Goal: Task Accomplishment & Management: Manage account settings

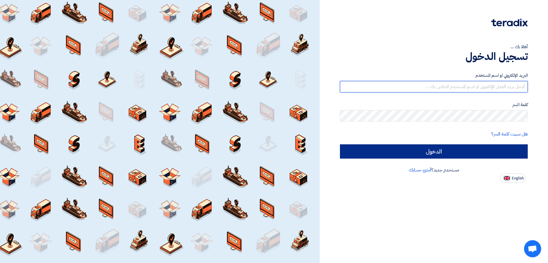
type input "[EMAIL_ADDRESS][DOMAIN_NAME]"
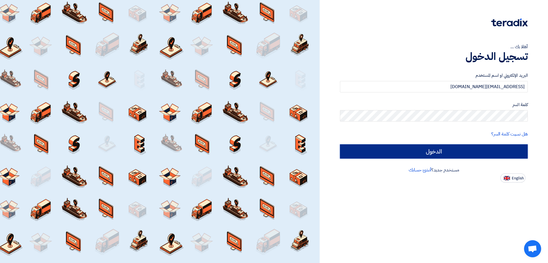
click at [423, 156] on input "الدخول" at bounding box center [434, 152] width 188 height 14
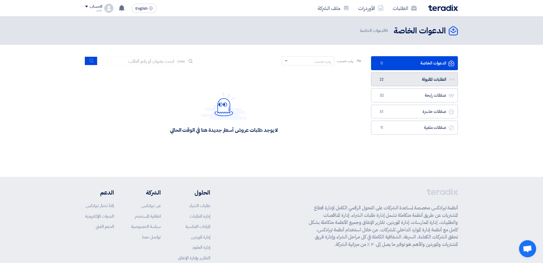
click at [433, 78] on link "الطلبات المقبولة الطلبات المقبولة 22" at bounding box center [414, 80] width 87 height 14
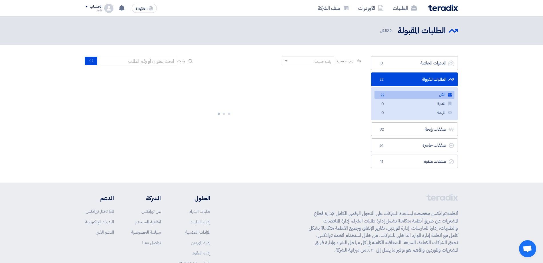
click at [433, 78] on link "الطلبات المقبولة الطلبات المقبولة 22" at bounding box center [414, 80] width 87 height 14
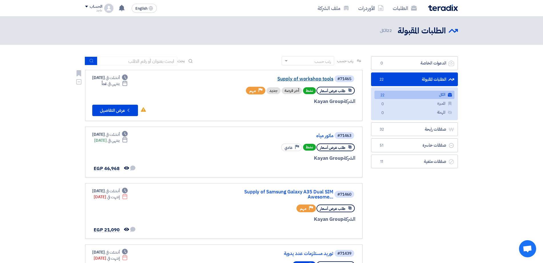
click at [293, 79] on link "Supply of workshop tools" at bounding box center [276, 79] width 114 height 5
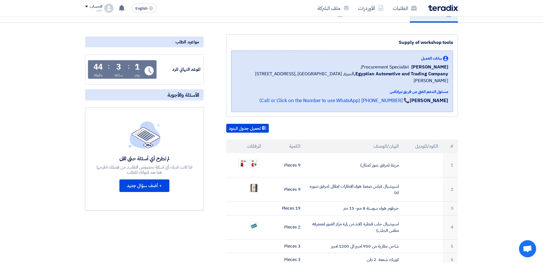
scroll to position [53, 0]
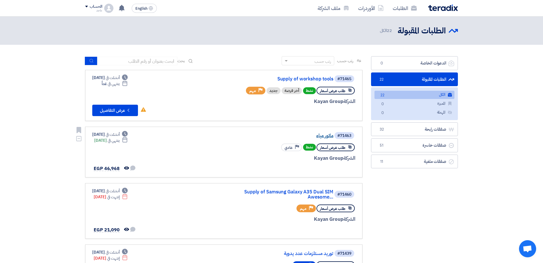
click at [324, 137] on link "ماتور مياه" at bounding box center [276, 135] width 114 height 5
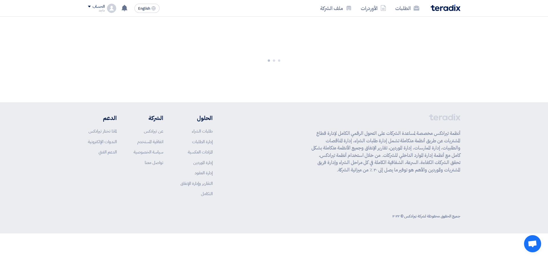
click at [324, 137] on p "أنظمة تيرادكس مخصصة لمساعدة الشركات على التحول الرقمي الكامل لإدارة قطاع المشتر…" at bounding box center [386, 152] width 149 height 44
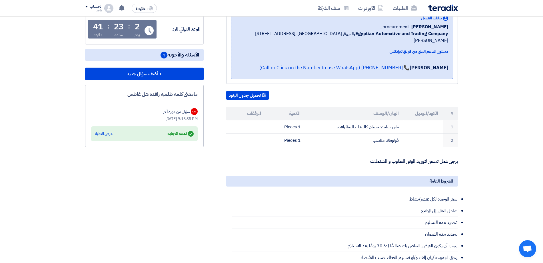
scroll to position [173, 0]
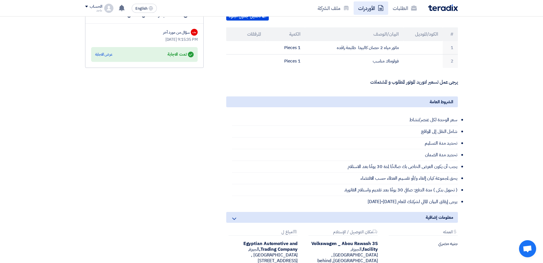
click at [373, 6] on link "الأوردرات" at bounding box center [371, 7] width 35 height 13
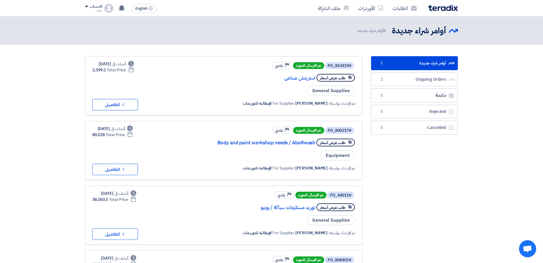
click at [290, 83] on div "#PO_853419 تم الارسال للمورد Priority عادي طلب عرض أسعار استريتش صناعى General …" at bounding box center [277, 85] width 155 height 49
click at [294, 80] on link "استريتش صناعى" at bounding box center [258, 78] width 114 height 5
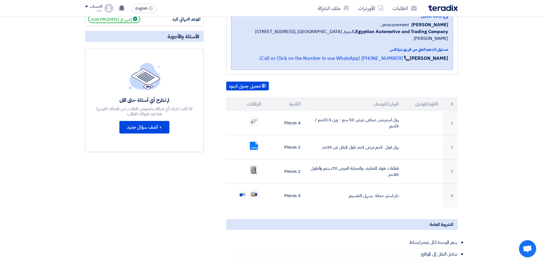
scroll to position [98, 0]
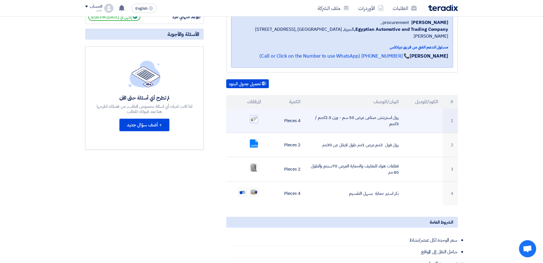
click at [256, 116] on img at bounding box center [254, 119] width 8 height 7
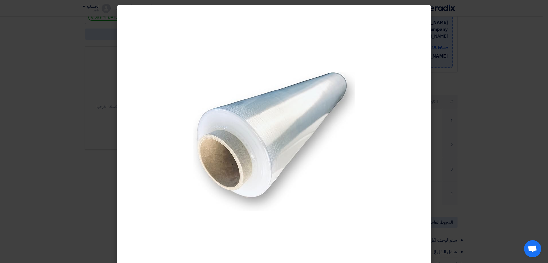
click at [489, 183] on modal-container at bounding box center [274, 131] width 548 height 263
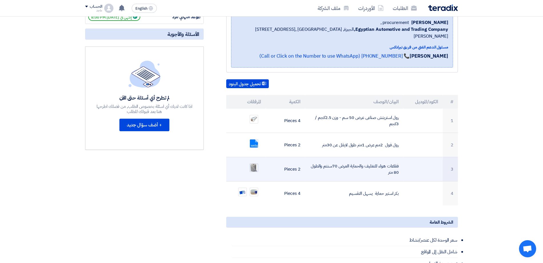
click at [254, 163] on img at bounding box center [254, 167] width 8 height 9
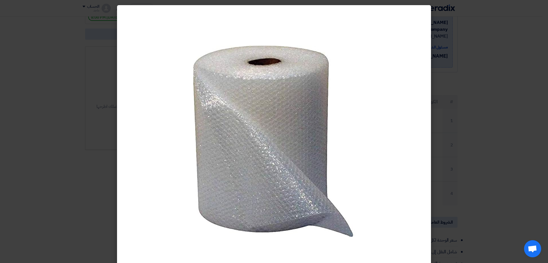
click at [482, 235] on modal-container at bounding box center [274, 131] width 548 height 263
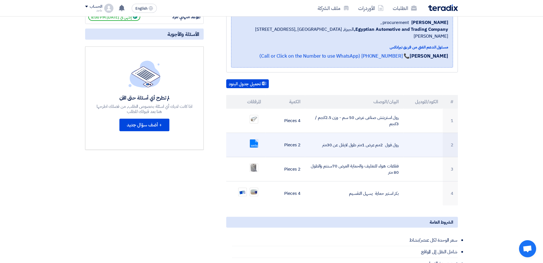
click at [254, 140] on link at bounding box center [273, 157] width 46 height 34
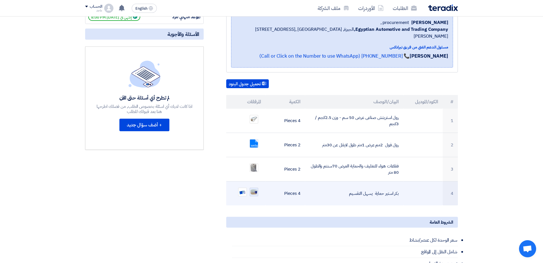
click at [254, 188] on div at bounding box center [254, 192] width 9 height 9
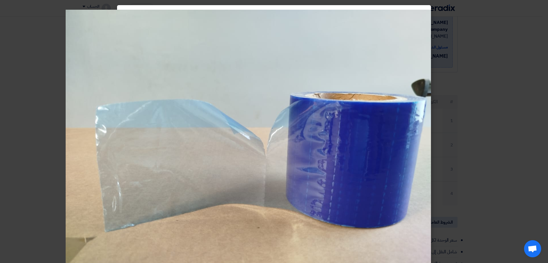
click at [454, 145] on modal-container at bounding box center [274, 131] width 548 height 263
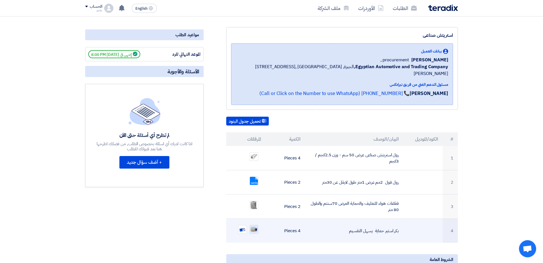
scroll to position [0, 0]
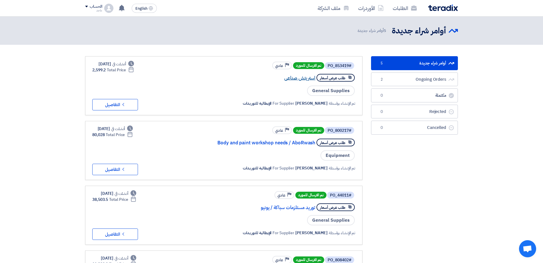
click at [293, 79] on link "استريتش صناعى" at bounding box center [258, 78] width 114 height 5
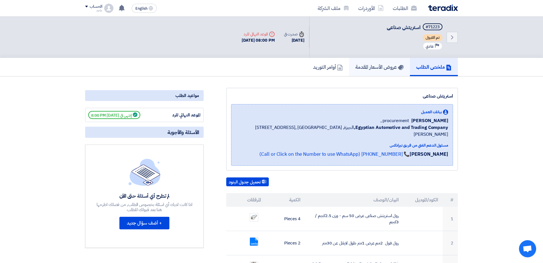
click at [388, 63] on link "عروض الأسعار المقدمة" at bounding box center [379, 67] width 61 height 18
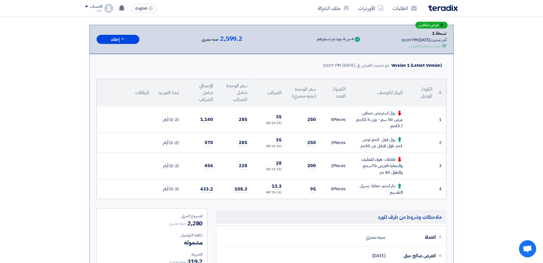
scroll to position [82, 0]
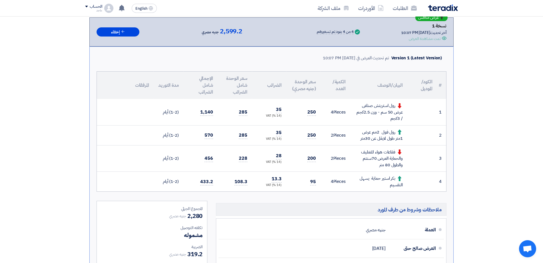
drag, startPoint x: 278, startPoint y: 230, endPoint x: 63, endPoint y: 133, distance: 236.1
click at [63, 133] on section "عرض منافس نسخة 1 أخر تحديث [DATE] 10:07 PM Offer is Seen تمت مشاهدة العرض Succe…" at bounding box center [271, 171] width 543 height 352
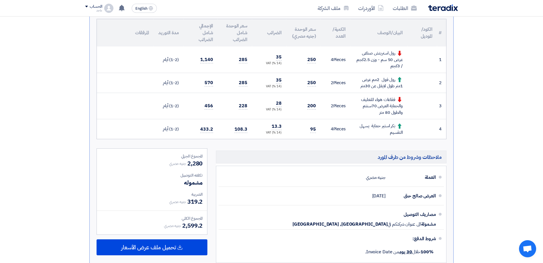
scroll to position [134, 0]
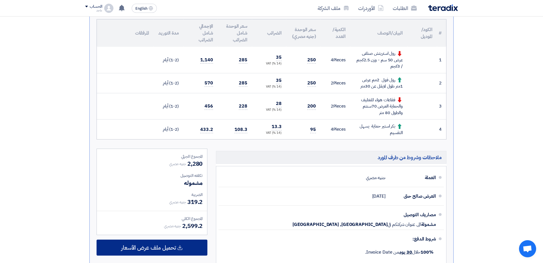
click at [151, 247] on span "تحميل ملف عرض الأسعار" at bounding box center [148, 247] width 55 height 5
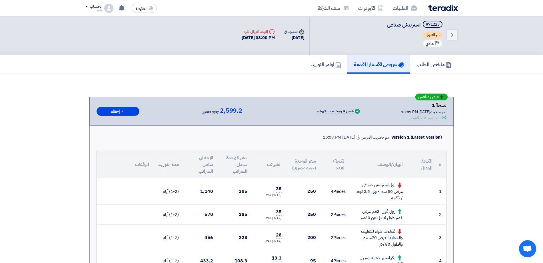
scroll to position [0, 0]
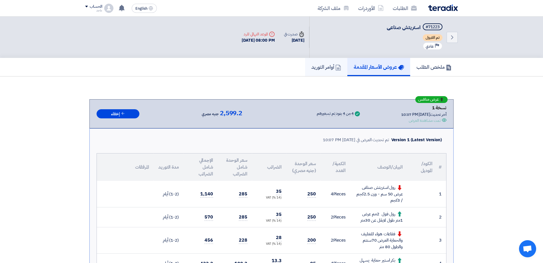
click at [333, 74] on link "أوامر التوريد" at bounding box center [326, 67] width 42 height 18
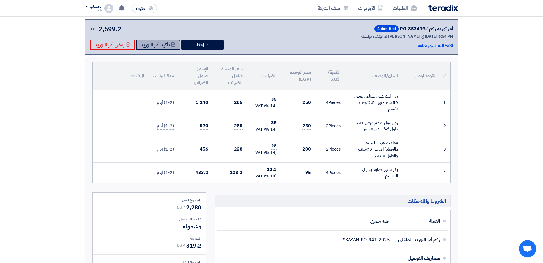
scroll to position [69, 0]
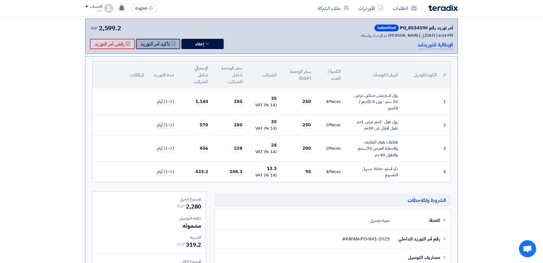
click at [152, 44] on button "تأكيد أمر التوريد" at bounding box center [158, 44] width 44 height 10
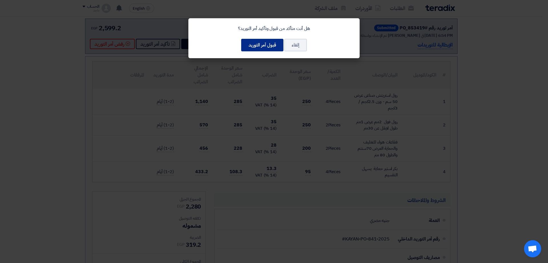
click at [255, 51] on button "قبول أمر التوريد" at bounding box center [262, 45] width 42 height 13
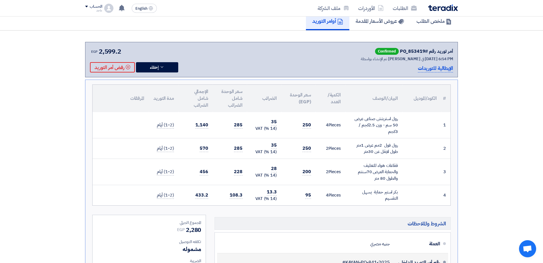
scroll to position [36, 0]
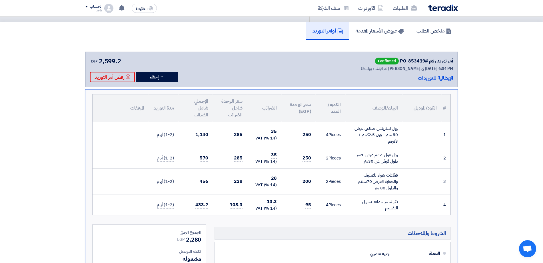
drag, startPoint x: 439, startPoint y: 132, endPoint x: 337, endPoint y: 161, distance: 106.4
drag, startPoint x: 337, startPoint y: 161, endPoint x: 325, endPoint y: 155, distance: 13.4
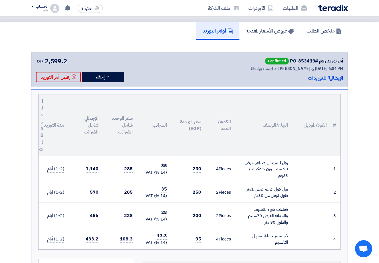
click at [272, 100] on th "البيان/الوصف" at bounding box center [264, 126] width 57 height 62
drag, startPoint x: 272, startPoint y: 100, endPoint x: 241, endPoint y: 122, distance: 38.1
click at [241, 122] on th "البيان/الوصف" at bounding box center [264, 126] width 57 height 62
drag, startPoint x: 241, startPoint y: 122, endPoint x: 229, endPoint y: 117, distance: 13.4
click at [229, 117] on th "الكمية/العدد" at bounding box center [221, 126] width 30 height 62
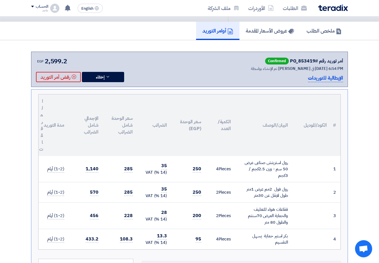
drag, startPoint x: 325, startPoint y: 85, endPoint x: 320, endPoint y: 87, distance: 5.3
click at [320, 87] on div "أمر توريد رقم #PO_853419 Confirmed تم الإنشاء بواسطة [PERSON_NAME] في [DATE] 6:…" at bounding box center [189, 239] width 317 height 375
click at [319, 87] on div "أمر توريد رقم #PO_853419 Confirmed تم الإنشاء بواسطة [PERSON_NAME] في [DATE] 6:…" at bounding box center [189, 239] width 317 height 375
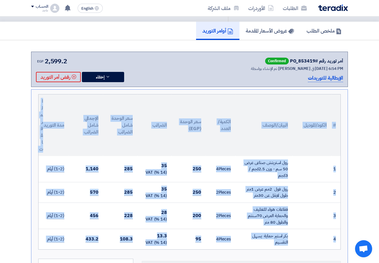
click at [319, 87] on div "أمر توريد رقم #PO_853419 Confirmed تم الإنشاء بواسطة [PERSON_NAME] في [DATE] 6:…" at bounding box center [189, 239] width 317 height 375
click at [319, 88] on div "أمر توريد رقم #PO_853419 Confirmed تم الإنشاء بواسطة [PERSON_NAME] في [DATE] 6:…" at bounding box center [189, 239] width 317 height 375
drag, startPoint x: 319, startPoint y: 88, endPoint x: 282, endPoint y: 116, distance: 46.3
click at [282, 116] on div "أمر توريد رقم #PO_853419 Confirmed تم الإنشاء بواسطة [PERSON_NAME] في [DATE] 6:…" at bounding box center [189, 239] width 317 height 375
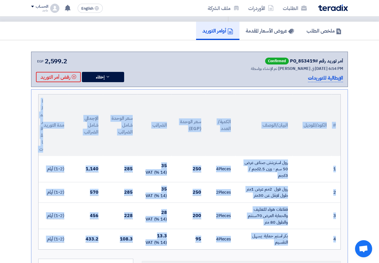
click at [282, 116] on th "البيان/الوصف" at bounding box center [264, 126] width 57 height 62
click at [284, 109] on th "البيان/الوصف" at bounding box center [264, 126] width 57 height 62
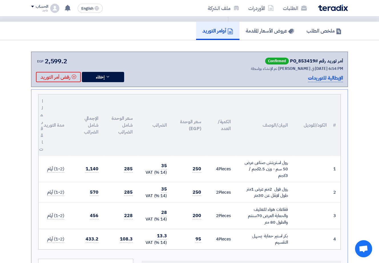
click at [287, 99] on th "البيان/الوصف" at bounding box center [264, 126] width 57 height 62
drag, startPoint x: 287, startPoint y: 102, endPoint x: 39, endPoint y: 252, distance: 290.5
click at [364, 117] on section "أمر توريد رقم #PO_853419 Confirmed تم الإنشاء بواسطة [PERSON_NAME] في [DATE] 6:…" at bounding box center [189, 239] width 379 height 398
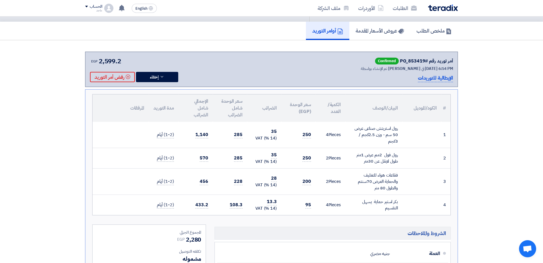
drag, startPoint x: 468, startPoint y: 67, endPoint x: 462, endPoint y: 124, distance: 57.4
click at [432, 118] on section "أمر توريد رقم #PO_853419 Confirmed تم الإنشاء بواسطة [PERSON_NAME] في [DATE] 6:…" at bounding box center [271, 222] width 543 height 364
click at [478, 125] on section "أمر توريد رقم #PO_853419 Confirmed تم الإنشاء بواسطة [PERSON_NAME] في [DATE] 6:…" at bounding box center [271, 222] width 543 height 364
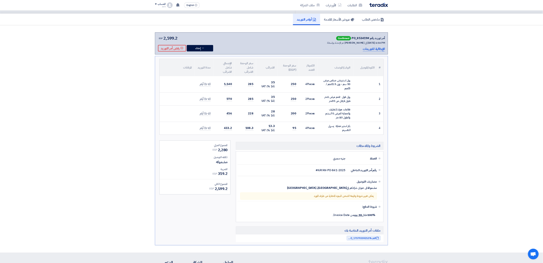
scroll to position [36, 0]
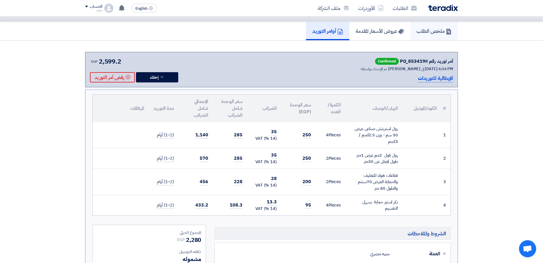
drag, startPoint x: 324, startPoint y: 59, endPoint x: 427, endPoint y: 29, distance: 106.8
click at [427, 29] on h5 "ملخص الطلب" at bounding box center [433, 31] width 35 height 7
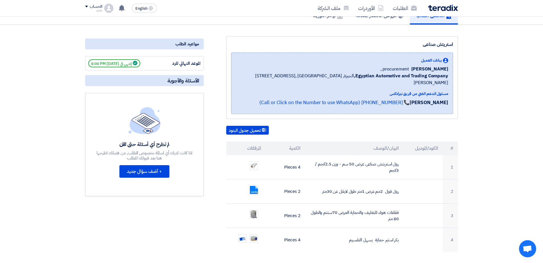
scroll to position [50, 0]
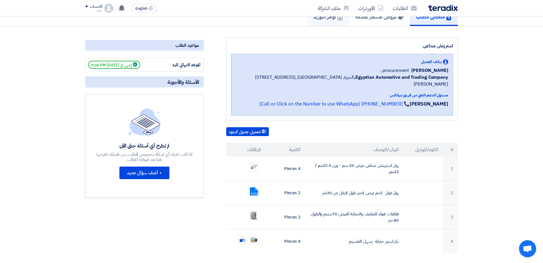
click at [321, 18] on h5 "أوامر التوريد" at bounding box center [328, 16] width 30 height 7
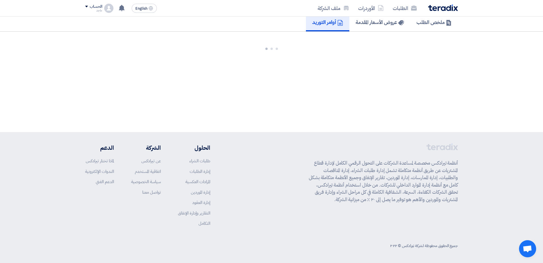
scroll to position [50, 0]
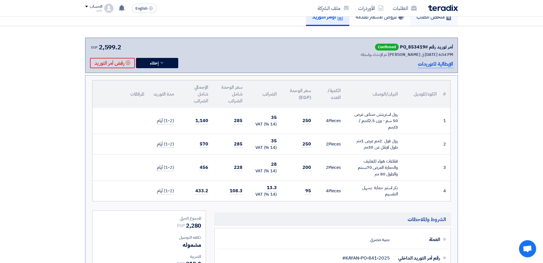
click at [418, 17] on h5 "ملخص الطلب" at bounding box center [433, 16] width 35 height 7
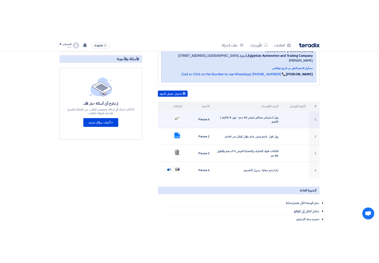
scroll to position [113, 0]
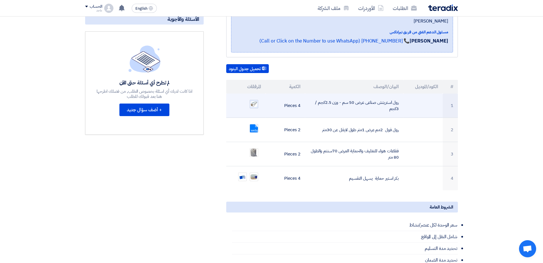
click at [252, 101] on div at bounding box center [254, 104] width 9 height 9
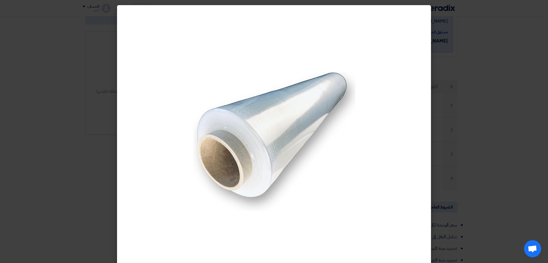
click at [481, 58] on modal-container at bounding box center [274, 131] width 548 height 263
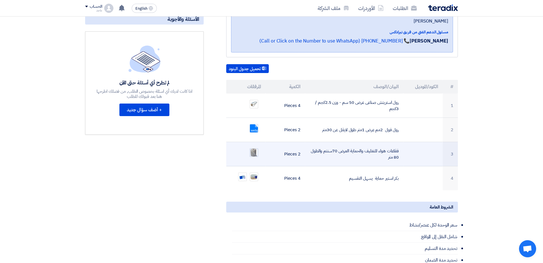
click at [258, 149] on div at bounding box center [254, 153] width 9 height 9
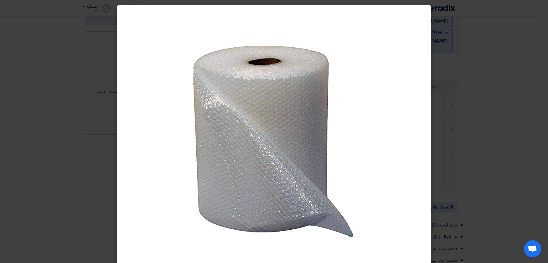
click at [490, 193] on modal-container at bounding box center [274, 131] width 548 height 263
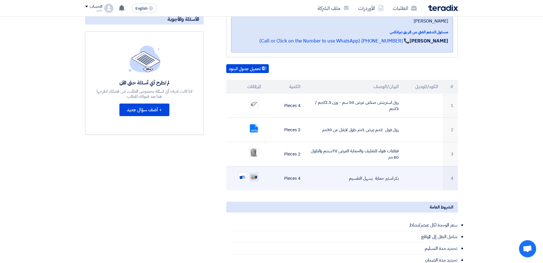
click at [253, 174] on img at bounding box center [254, 177] width 8 height 6
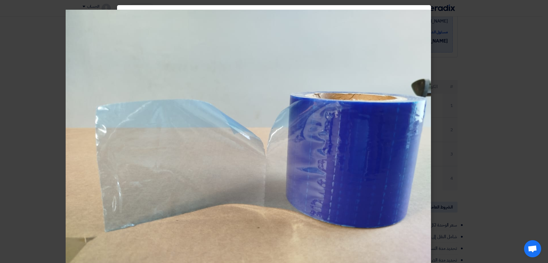
click at [39, 234] on modal-container at bounding box center [274, 131] width 548 height 263
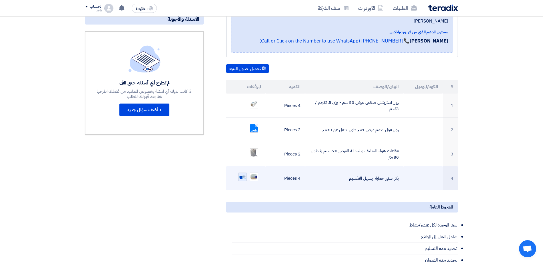
click at [241, 173] on img at bounding box center [243, 177] width 8 height 8
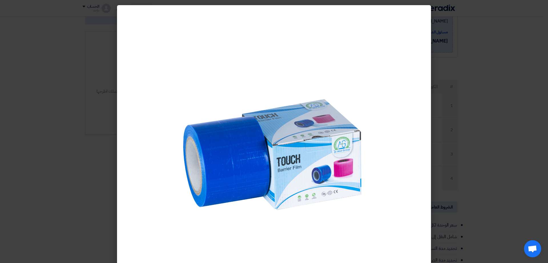
click at [32, 171] on modal-container at bounding box center [274, 131] width 548 height 263
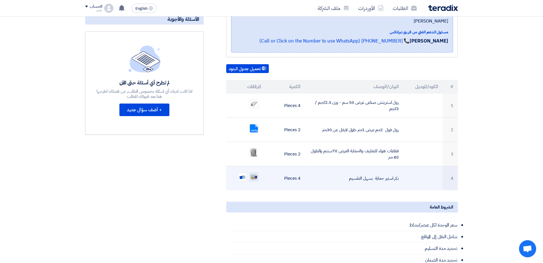
click at [255, 173] on div at bounding box center [254, 177] width 9 height 9
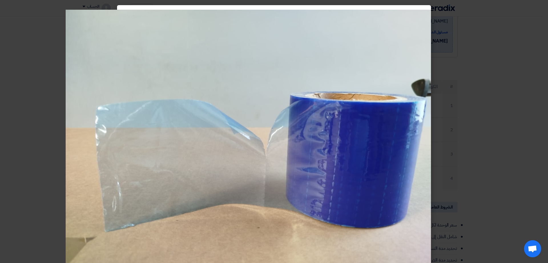
click at [63, 89] on modal-container at bounding box center [274, 131] width 548 height 263
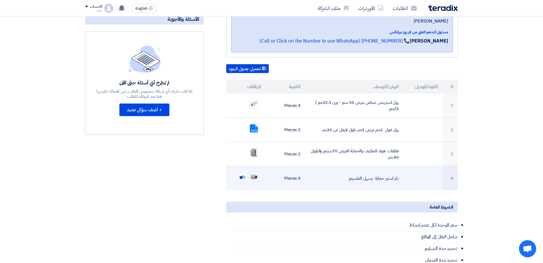
click at [236, 170] on ul at bounding box center [246, 177] width 30 height 14
click at [245, 173] on img at bounding box center [243, 177] width 8 height 8
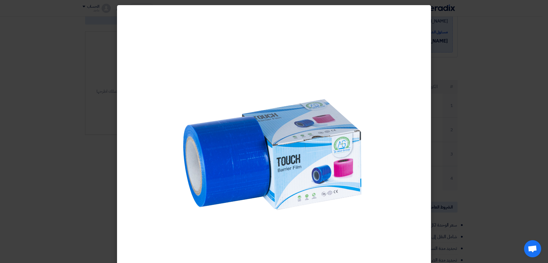
click at [95, 71] on modal-container at bounding box center [274, 131] width 548 height 263
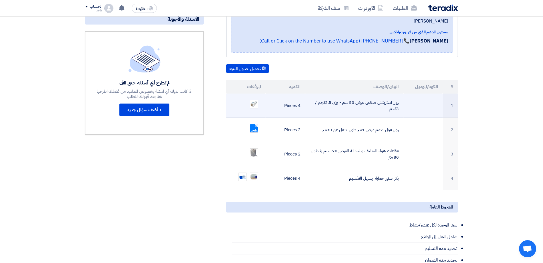
click at [381, 104] on td "رول استريتش صناعى عرض 50 سم - وزن 2.5كجم / 3كجم" at bounding box center [354, 106] width 99 height 24
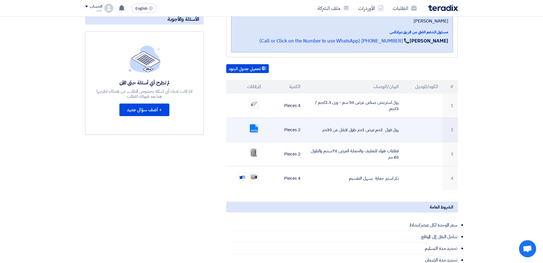
click at [258, 124] on div "webp" at bounding box center [254, 128] width 9 height 9
click at [255, 125] on link at bounding box center [273, 142] width 46 height 34
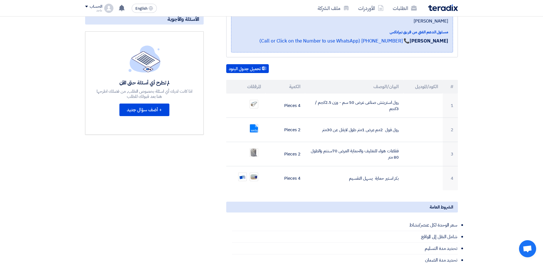
click at [11, 227] on section "استريتش صناعى بيانات العميل [PERSON_NAME] procurement , Egyptian Automotive and…" at bounding box center [271, 198] width 543 height 470
click at [17, 225] on section "استريتش صناعى بيانات العميل [PERSON_NAME] procurement , Egyptian Automotive and…" at bounding box center [271, 198] width 543 height 470
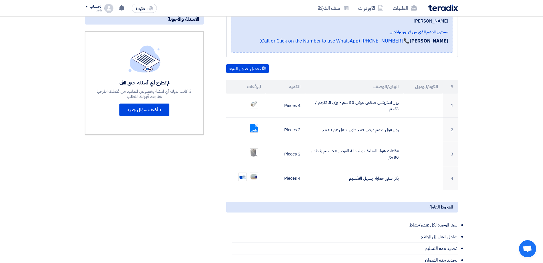
click at [17, 225] on section "استريتش صناعى بيانات العميل [PERSON_NAME] procurement , Egyptian Automotive and…" at bounding box center [271, 198] width 543 height 470
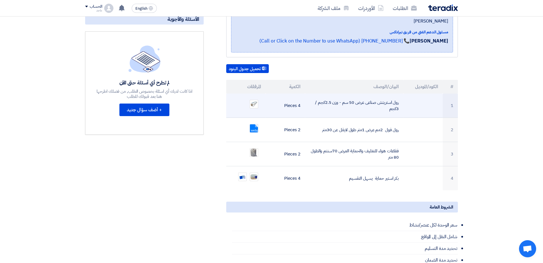
click at [256, 104] on ul at bounding box center [246, 104] width 30 height 14
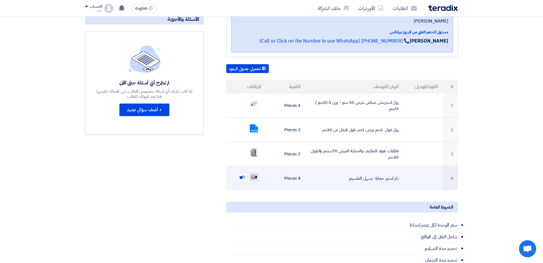
click at [257, 174] on img at bounding box center [254, 177] width 8 height 6
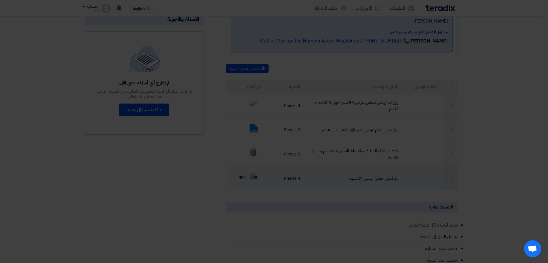
click at [257, 170] on img at bounding box center [249, 132] width 366 height 274
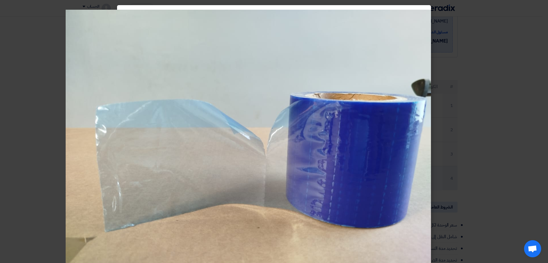
click at [257, 170] on img at bounding box center [249, 147] width 366 height 274
click at [540, 65] on modal-container at bounding box center [274, 131] width 548 height 263
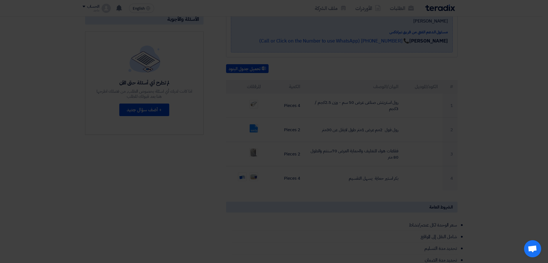
click at [540, 65] on modal-container at bounding box center [274, 131] width 548 height 263
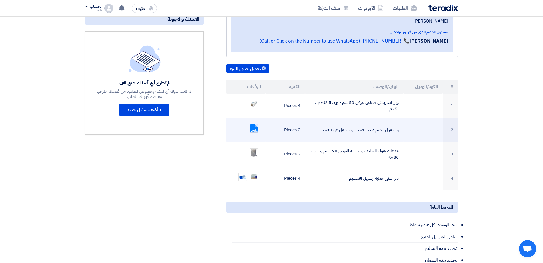
click at [253, 125] on link at bounding box center [273, 142] width 46 height 34
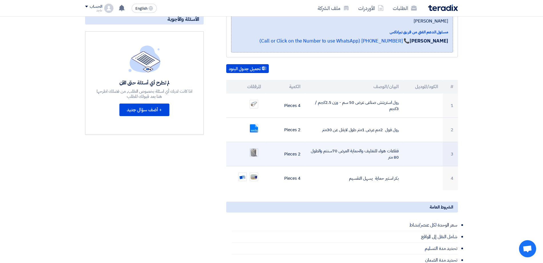
click at [257, 148] on img at bounding box center [254, 152] width 8 height 9
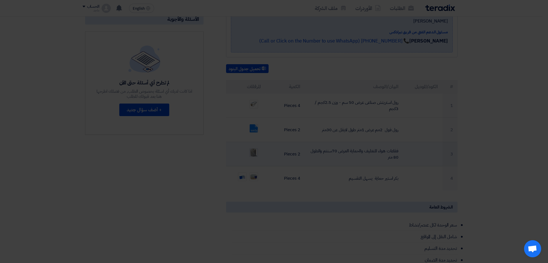
click at [257, 144] on img at bounding box center [274, 126] width 163 height 191
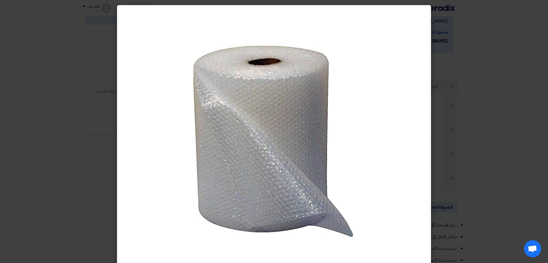
click at [528, 115] on modal-container at bounding box center [274, 131] width 548 height 263
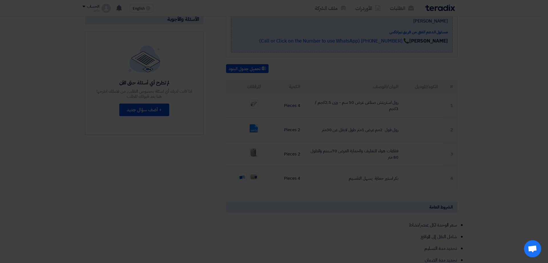
click at [528, 115] on modal-container at bounding box center [274, 131] width 548 height 263
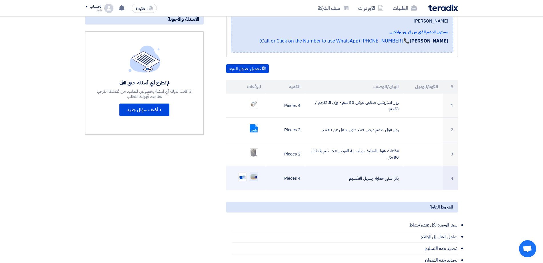
click at [254, 174] on img at bounding box center [254, 177] width 8 height 6
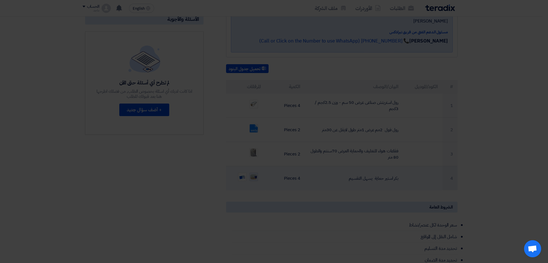
click at [254, 173] on img at bounding box center [249, 132] width 366 height 274
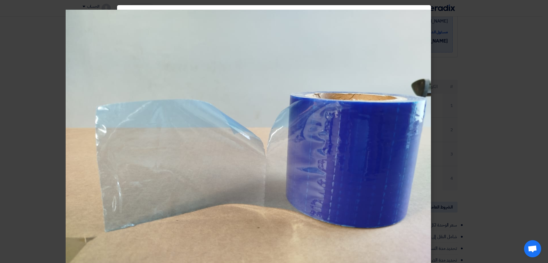
click at [499, 162] on modal-container at bounding box center [274, 131] width 548 height 263
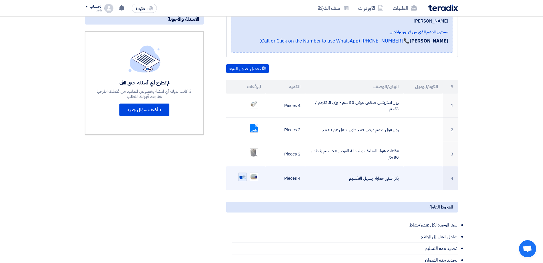
click at [241, 173] on img at bounding box center [243, 177] width 8 height 8
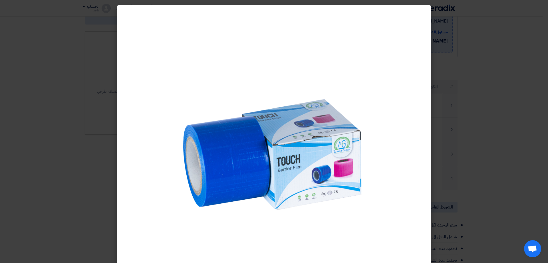
click at [516, 84] on modal-container at bounding box center [274, 131] width 548 height 263
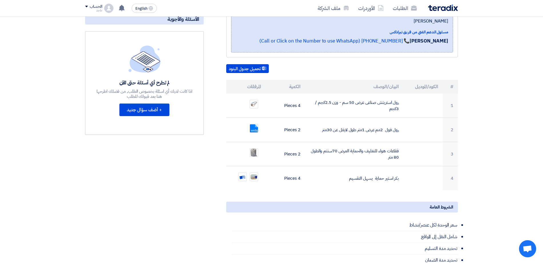
click at [135, 209] on div "مواعيد الطلب الموعد النهائي للرد إنتهي في [DATE] 8:00 PM الأسئلة والأجوبة لم تط…" at bounding box center [144, 190] width 127 height 431
drag, startPoint x: 116, startPoint y: 212, endPoint x: 345, endPoint y: 206, distance: 229.5
click at [345, 206] on div "الشروط العامة" at bounding box center [342, 207] width 232 height 11
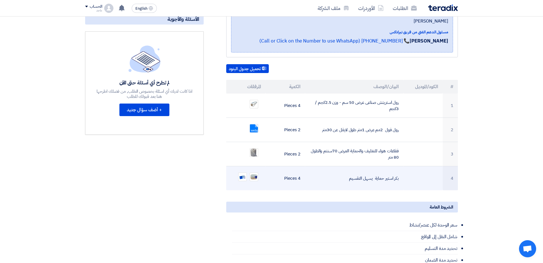
drag, startPoint x: 348, startPoint y: 175, endPoint x: 396, endPoint y: 162, distance: 49.3
click at [396, 167] on td "بكر استير حماية يسهل التقسيم" at bounding box center [354, 179] width 99 height 24
click at [327, 171] on td "بكر استير حماية يسهل التقسيم" at bounding box center [354, 179] width 99 height 24
drag, startPoint x: 347, startPoint y: 168, endPoint x: 407, endPoint y: 176, distance: 61.1
click at [407, 176] on tr "4 بكر استير حماية يسهل التقسيم 4 Pieces" at bounding box center [342, 179] width 232 height 24
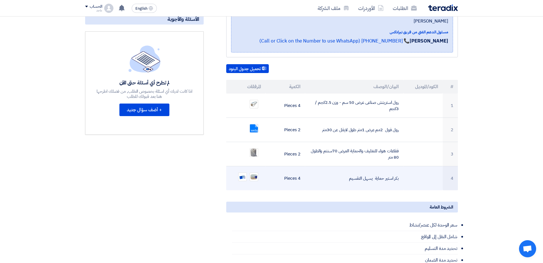
copy tr "بكر استير حماية يسهل التقسيم"
click at [256, 174] on img at bounding box center [254, 177] width 8 height 6
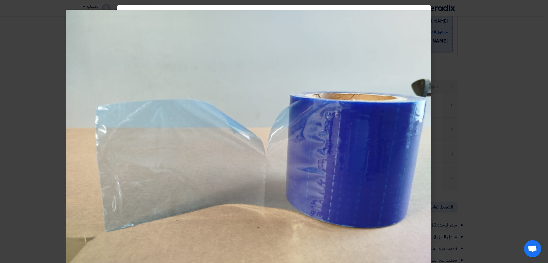
click at [436, 126] on modal-container at bounding box center [274, 131] width 548 height 263
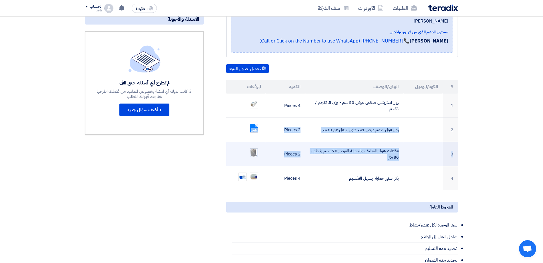
drag, startPoint x: 436, startPoint y: 126, endPoint x: 250, endPoint y: 142, distance: 186.3
click at [250, 142] on tbody "1 رول استريتش صناعى عرض 50 سم - وزن 2.5كجم / 3كجم 4 Pieces 2 رول فول 2مم عرض 1م…" at bounding box center [342, 142] width 232 height 97
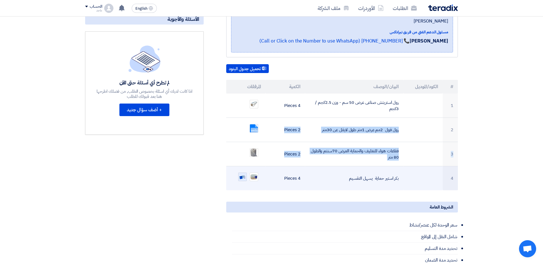
click at [239, 173] on img at bounding box center [243, 177] width 8 height 8
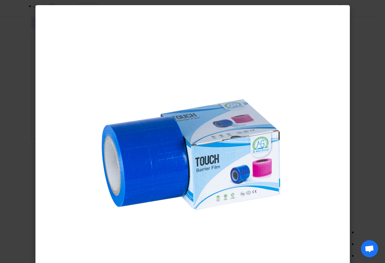
click at [364, 44] on modal-container at bounding box center [192, 131] width 385 height 263
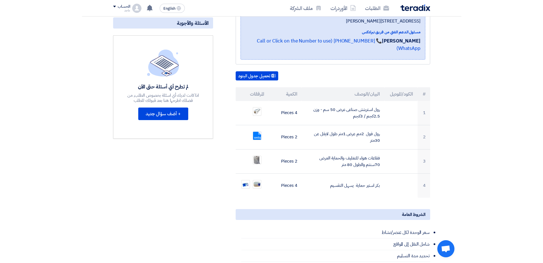
scroll to position [0, 0]
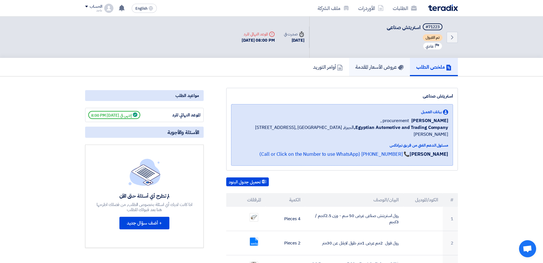
click at [374, 73] on link "عروض الأسعار المقدمة" at bounding box center [379, 67] width 61 height 18
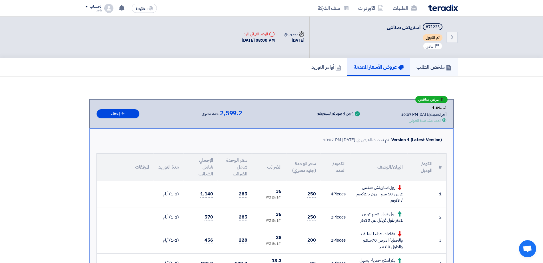
click at [424, 70] on h5 "ملخص الطلب" at bounding box center [433, 67] width 35 height 7
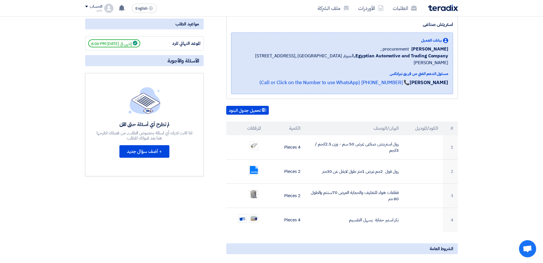
scroll to position [75, 0]
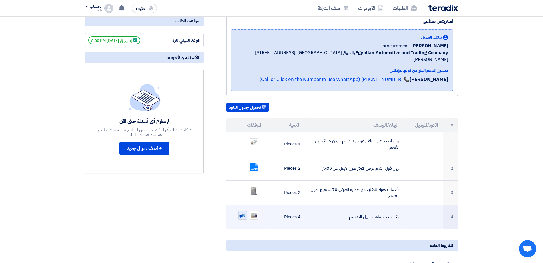
click at [242, 212] on img at bounding box center [243, 216] width 8 height 8
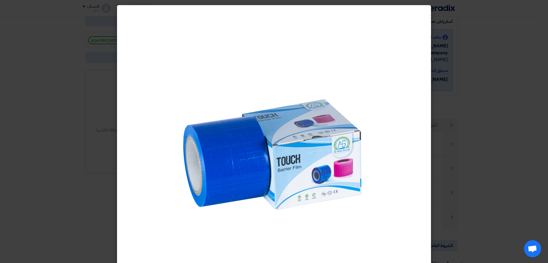
click at [450, 122] on modal-container at bounding box center [274, 131] width 548 height 263
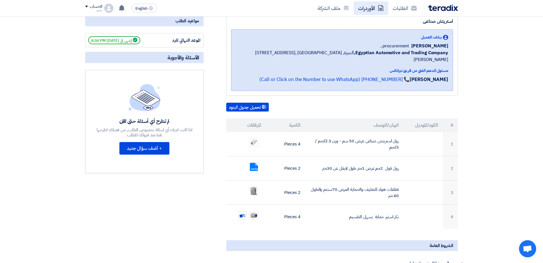
click at [366, 10] on link "الأوردرات" at bounding box center [371, 7] width 35 height 13
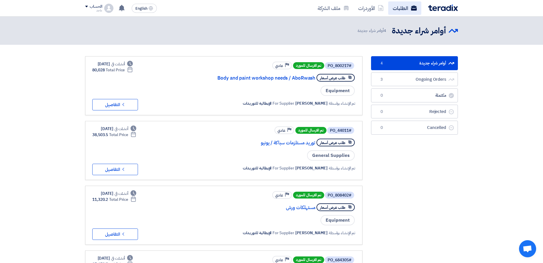
click at [391, 9] on link "الطلبات" at bounding box center [404, 7] width 33 height 13
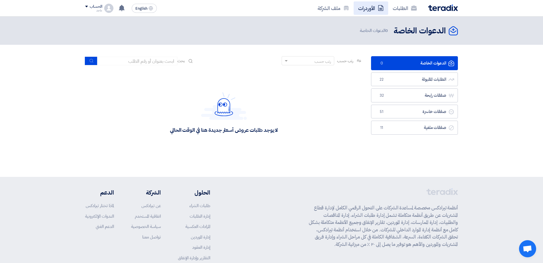
click at [360, 3] on link "الأوردرات" at bounding box center [371, 7] width 35 height 13
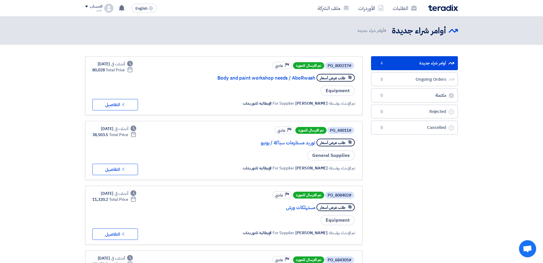
click at [278, 81] on div "طلب عرض أسعار Body and paint workshop needs / AboRwash" at bounding box center [277, 78] width 155 height 10
click at [255, 76] on link "Body and paint workshop needs / AboRwash" at bounding box center [258, 78] width 114 height 5
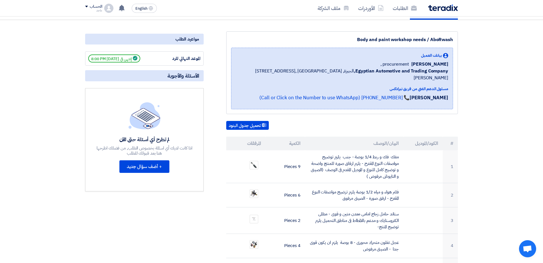
scroll to position [74, 0]
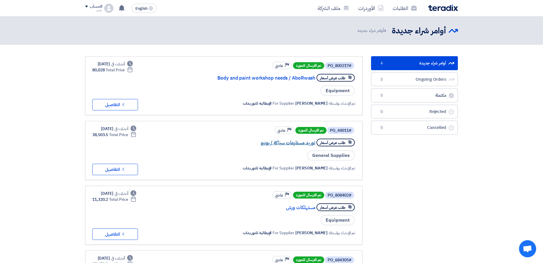
click at [286, 143] on link "توريد مستلزمات سباكة / يونيو" at bounding box center [258, 143] width 114 height 5
click at [369, 9] on link "الأوردرات" at bounding box center [371, 7] width 35 height 13
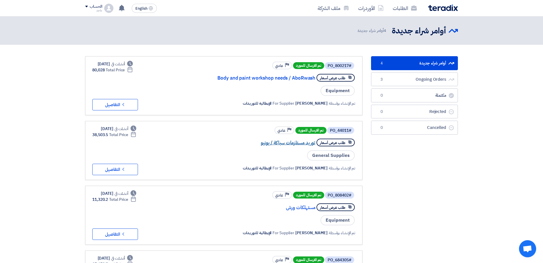
click at [285, 145] on link "توريد مستلزمات سباكة / يونيو" at bounding box center [258, 143] width 114 height 5
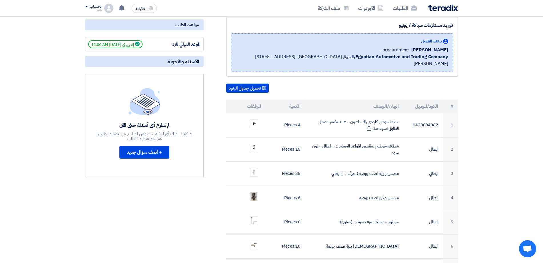
scroll to position [79, 0]
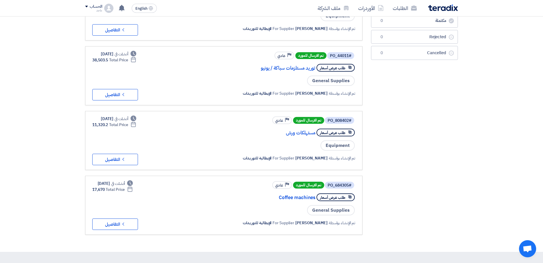
scroll to position [84, 0]
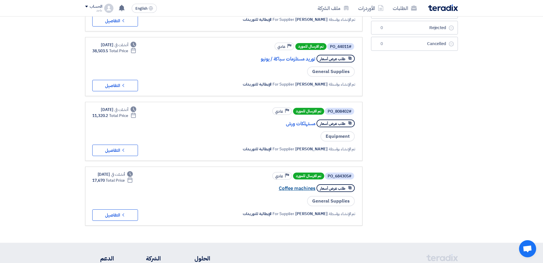
click at [295, 189] on link "Coffee machines" at bounding box center [258, 188] width 114 height 5
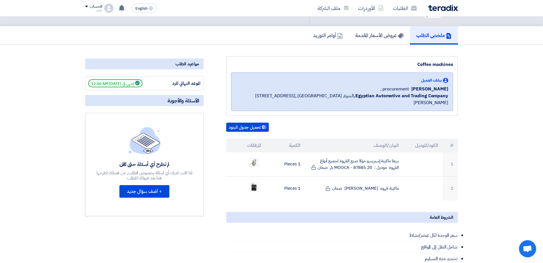
scroll to position [42, 0]
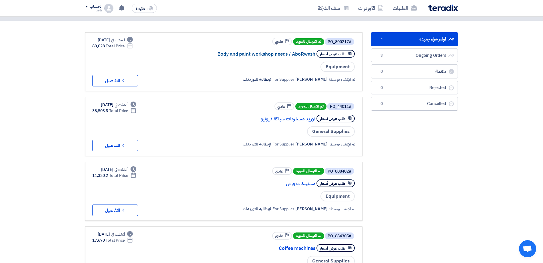
scroll to position [31, 0]
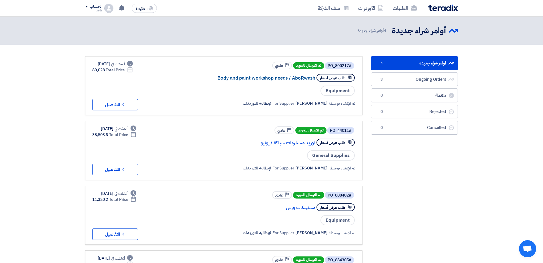
click at [254, 79] on link "Body and paint workshop needs / AboRwash" at bounding box center [258, 78] width 114 height 5
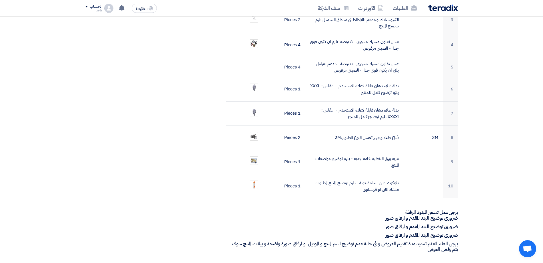
scroll to position [267, 0]
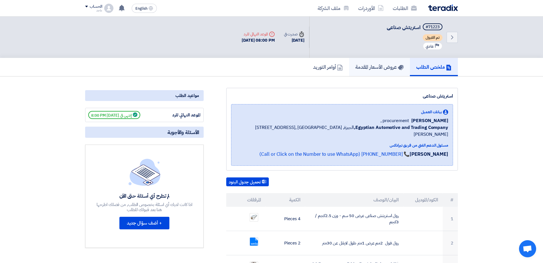
click at [367, 72] on link "عروض الأسعار المقدمة" at bounding box center [379, 67] width 61 height 18
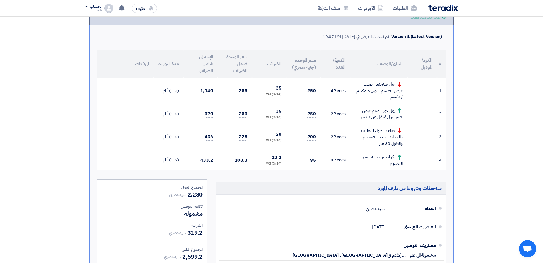
scroll to position [115, 0]
